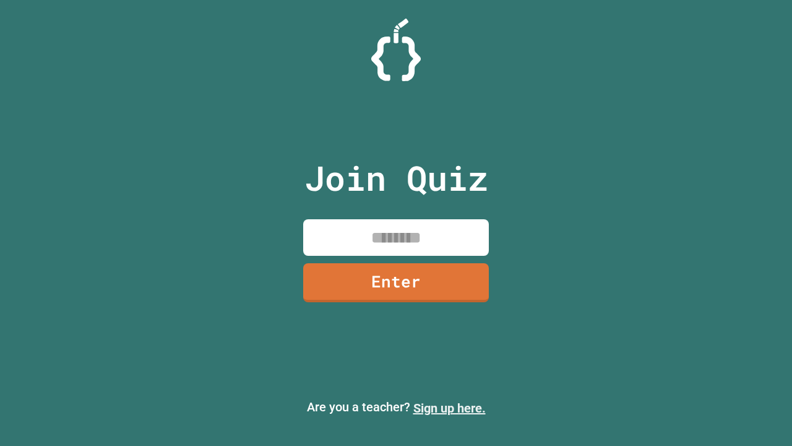
click at [449, 408] on link "Sign up here." at bounding box center [449, 407] width 72 height 15
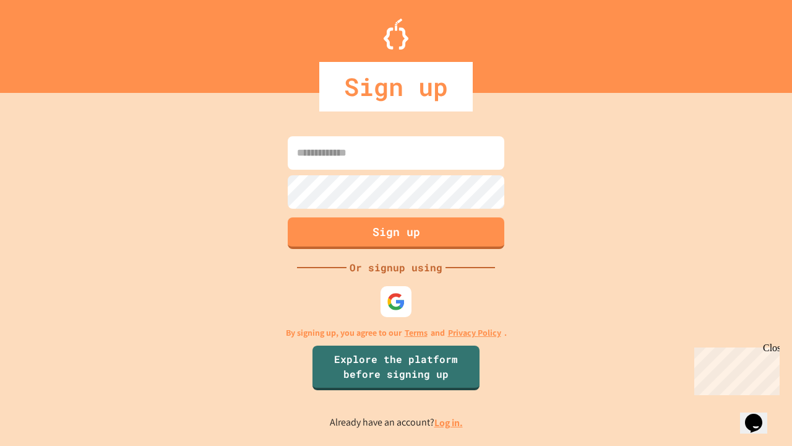
click at [449, 422] on link "Log in." at bounding box center [448, 422] width 28 height 13
